Goal: Task Accomplishment & Management: Use online tool/utility

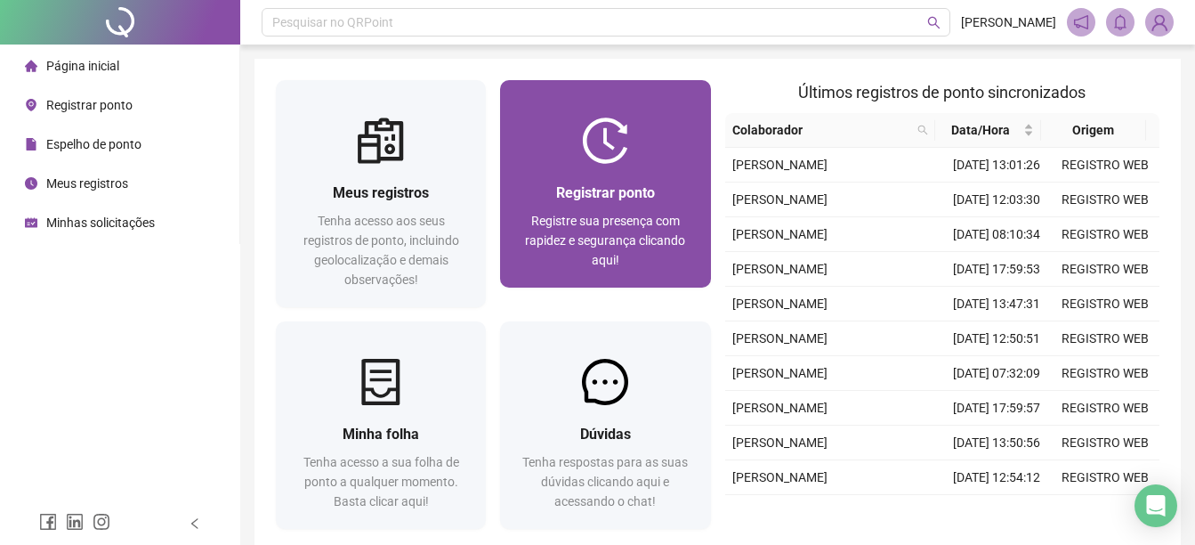
drag, startPoint x: 374, startPoint y: 590, endPoint x: 587, endPoint y: 187, distance: 456.2
click at [587, 187] on span "Registrar ponto" at bounding box center [605, 192] width 99 height 17
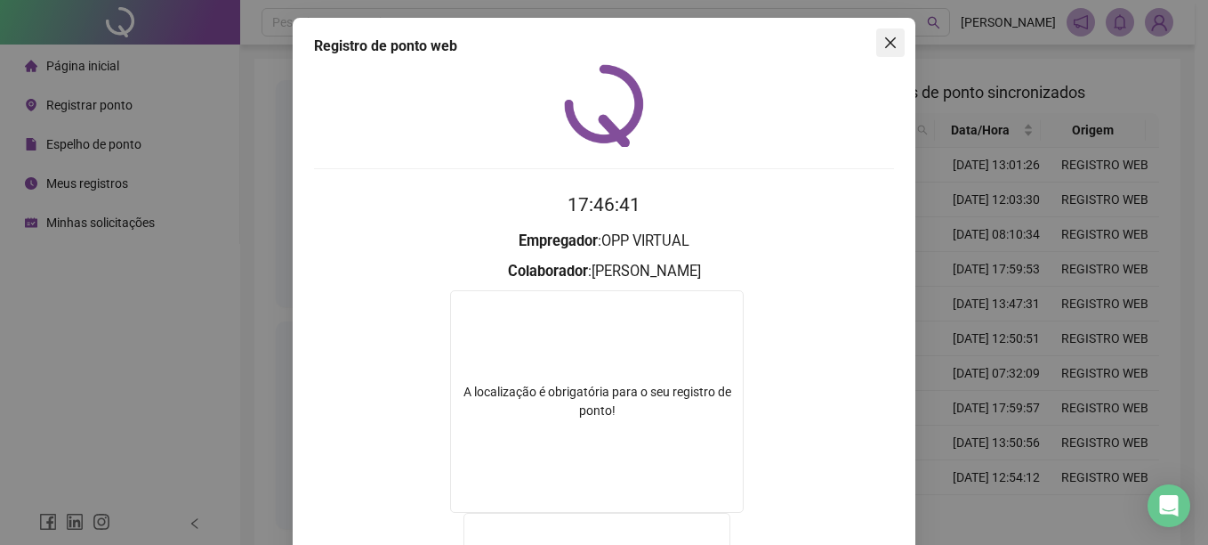
click at [886, 39] on icon "close" at bounding box center [891, 43] width 14 height 14
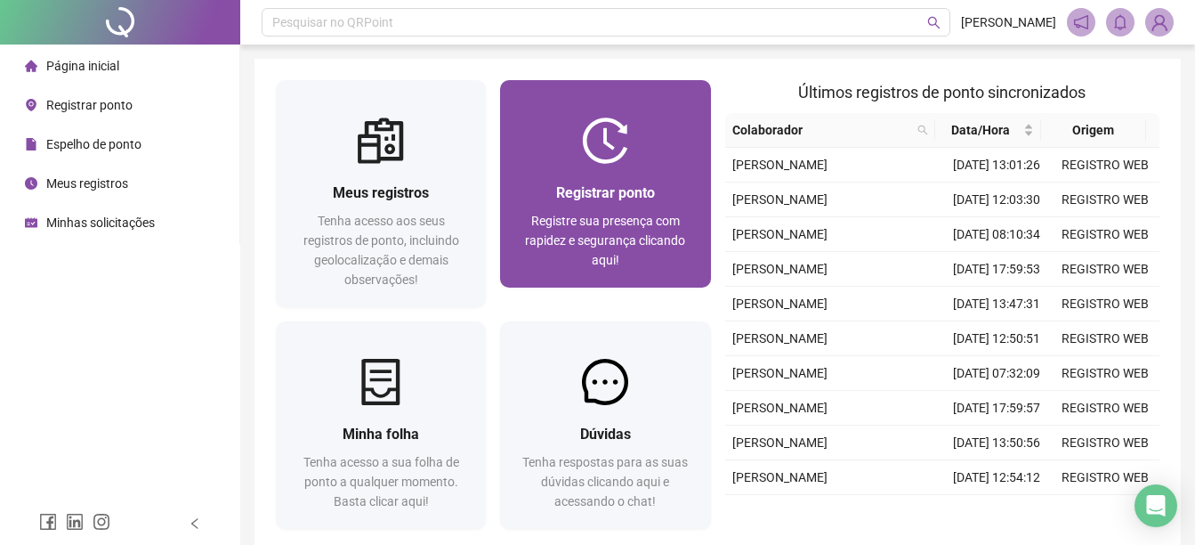
click at [593, 209] on div "Registrar ponto Registre sua presença com rapidez e segurança clicando aqui!" at bounding box center [604, 226] width 167 height 88
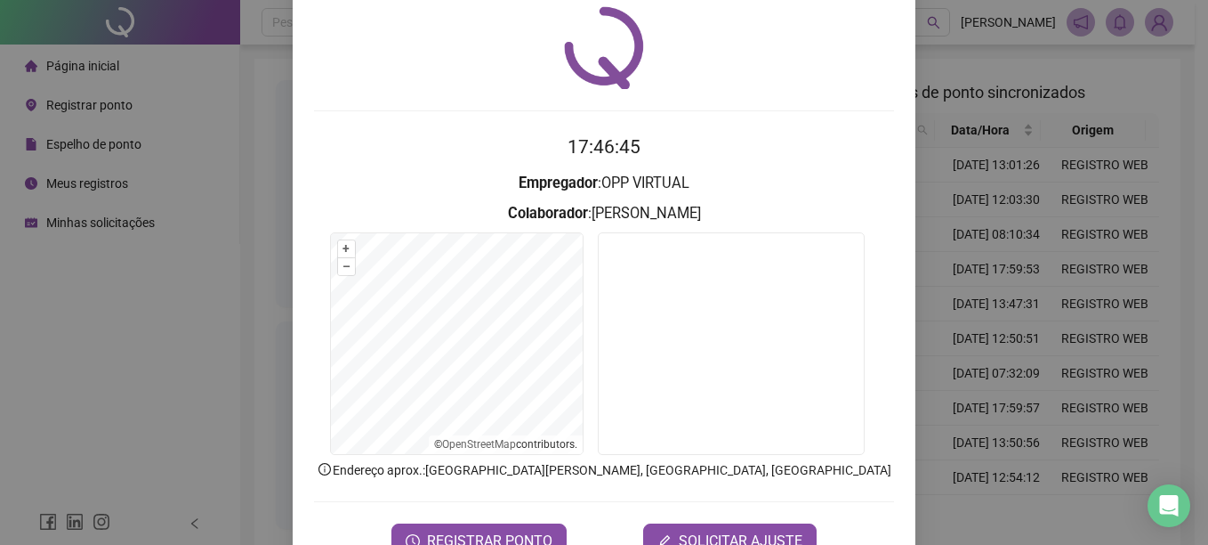
scroll to position [89, 0]
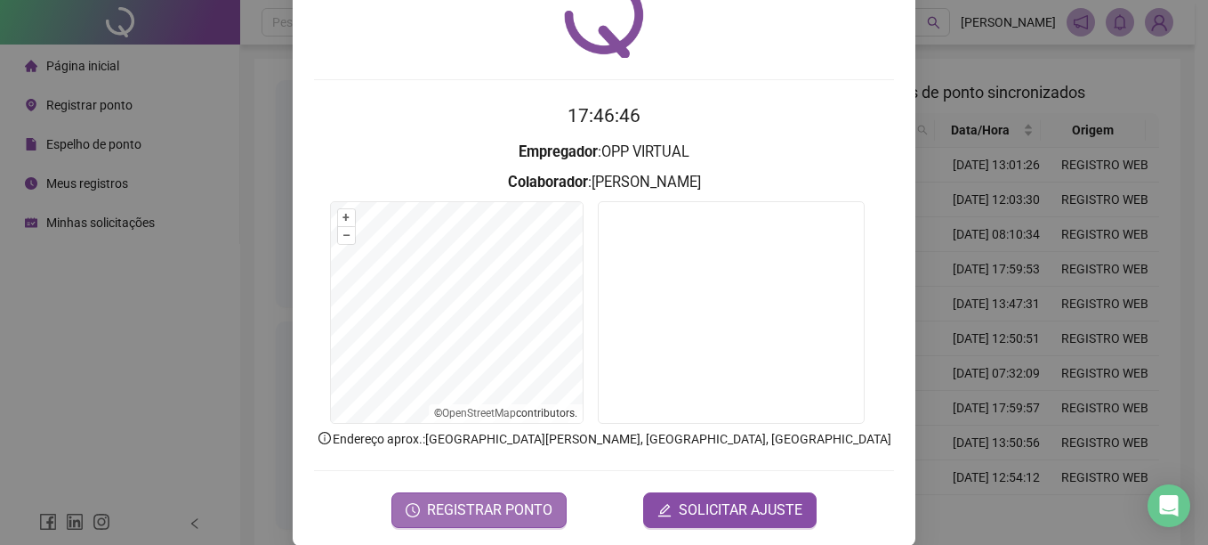
click at [498, 517] on span "REGISTRAR PONTO" at bounding box center [489, 509] width 125 height 21
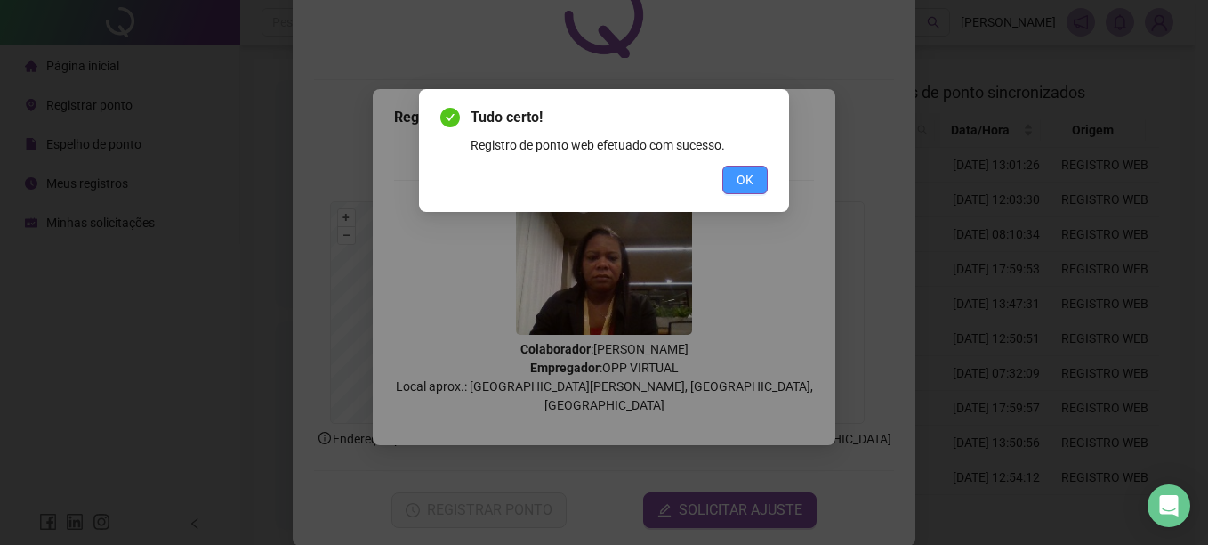
click at [743, 171] on button "OK" at bounding box center [745, 180] width 45 height 28
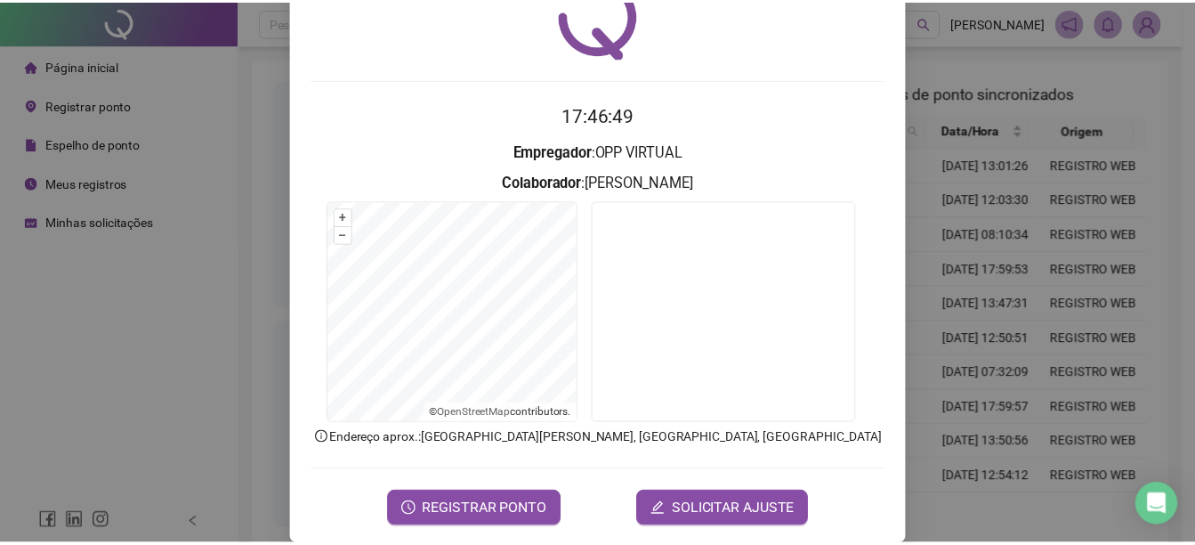
scroll to position [0, 0]
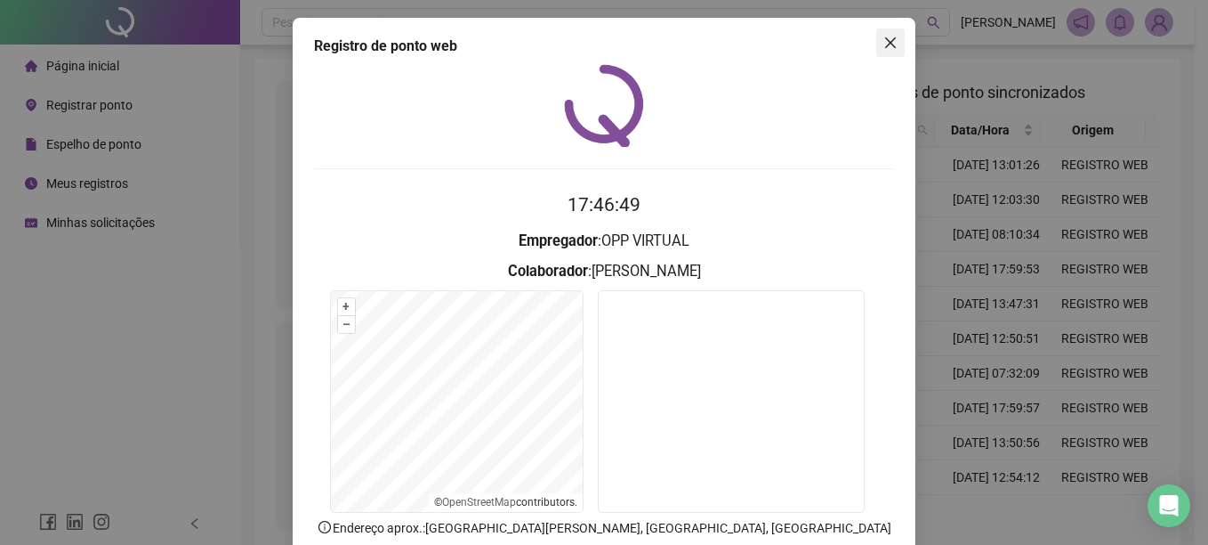
click at [887, 36] on icon "close" at bounding box center [891, 43] width 14 height 14
